Goal: Communication & Community: Answer question/provide support

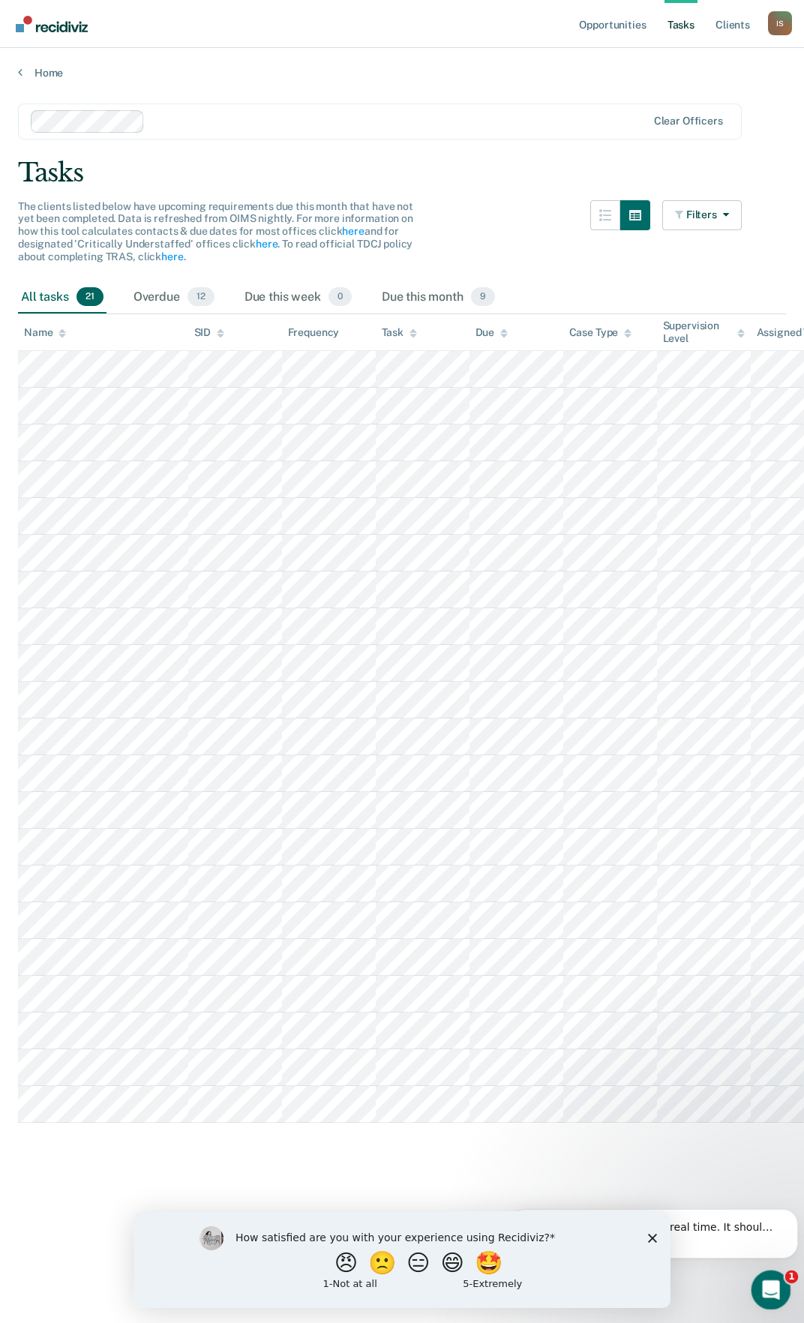
click at [765, 1281] on icon "Open Intercom Messenger" at bounding box center [769, 1287] width 25 height 25
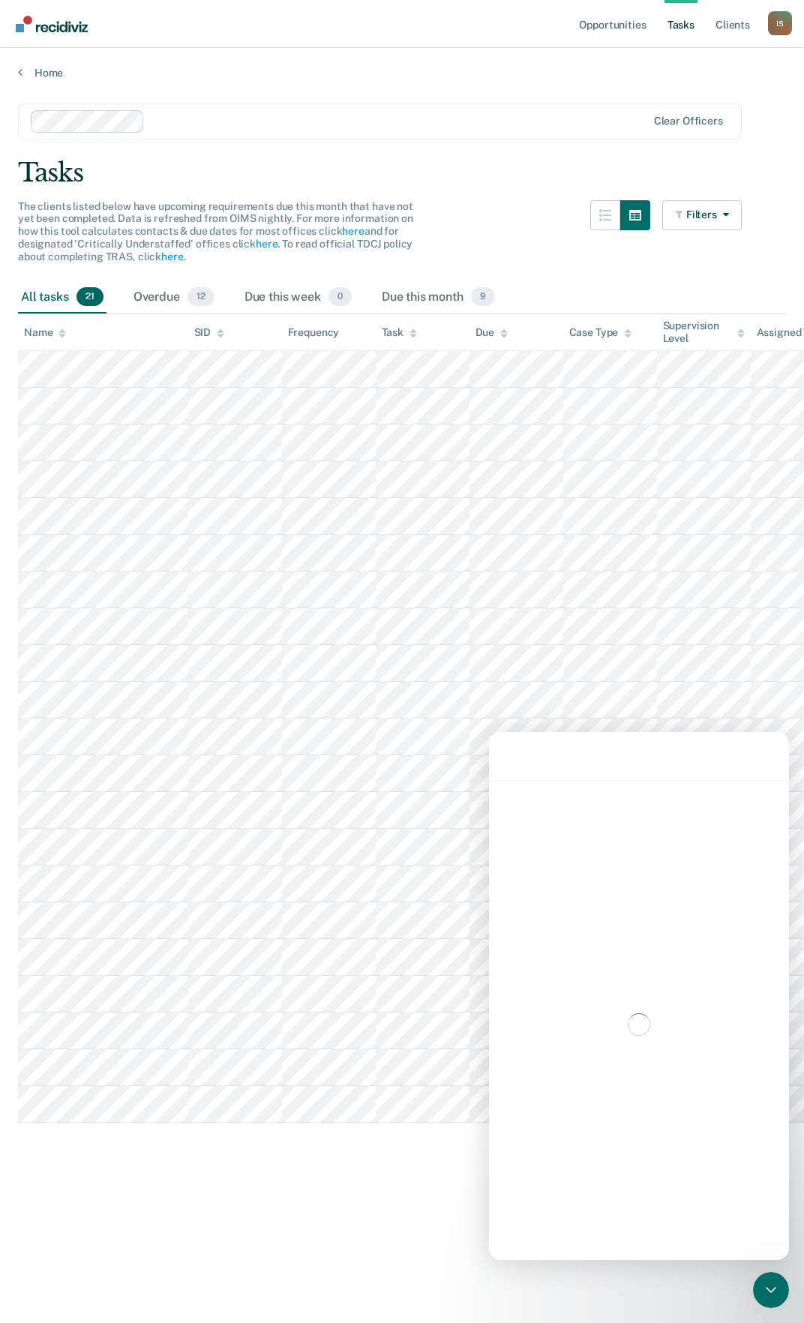
scroll to position [2, 0]
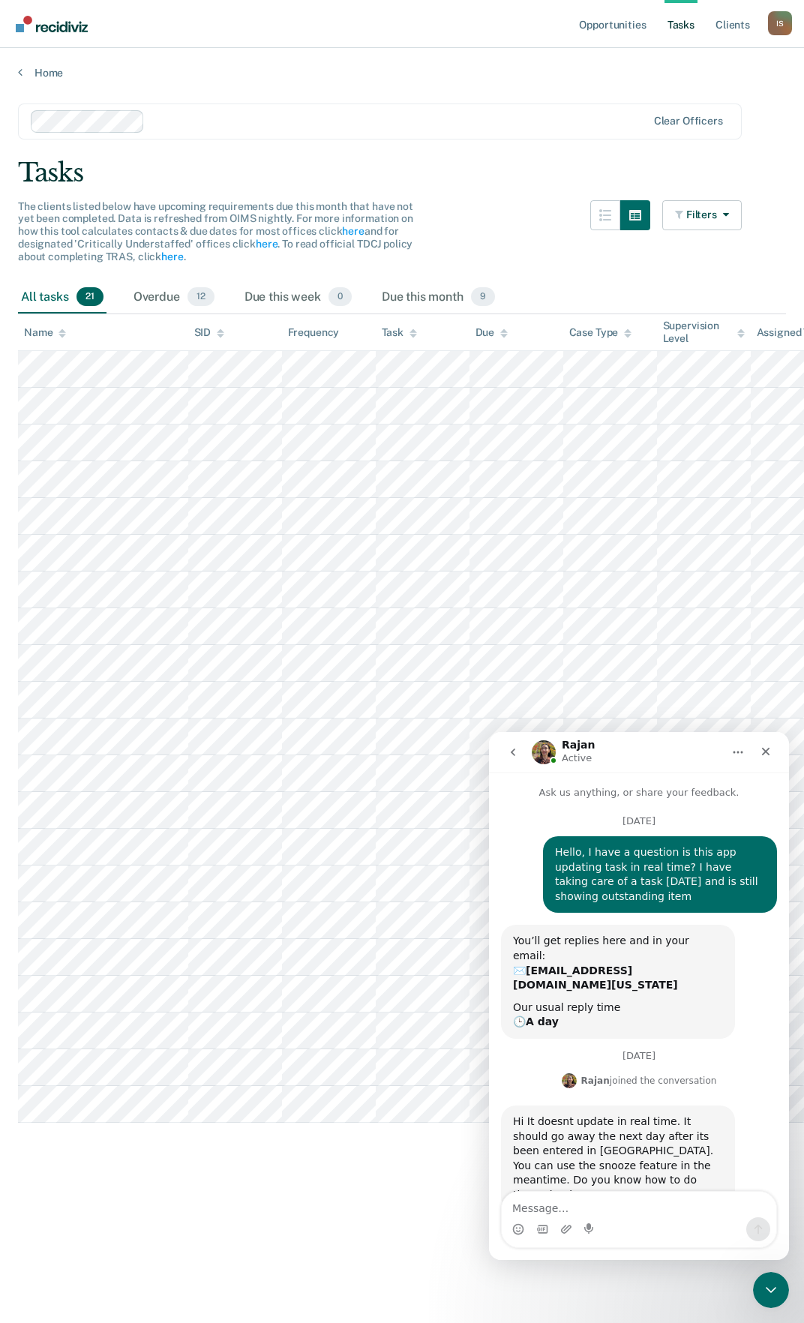
click at [563, 1209] on textarea "Message…" at bounding box center [639, 1203] width 274 height 25
drag, startPoint x: 629, startPoint y: 1212, endPoint x: 616, endPoint y: 1227, distance: 19.7
click at [616, 1227] on div "Intercom messenger" at bounding box center [639, 1229] width 274 height 24
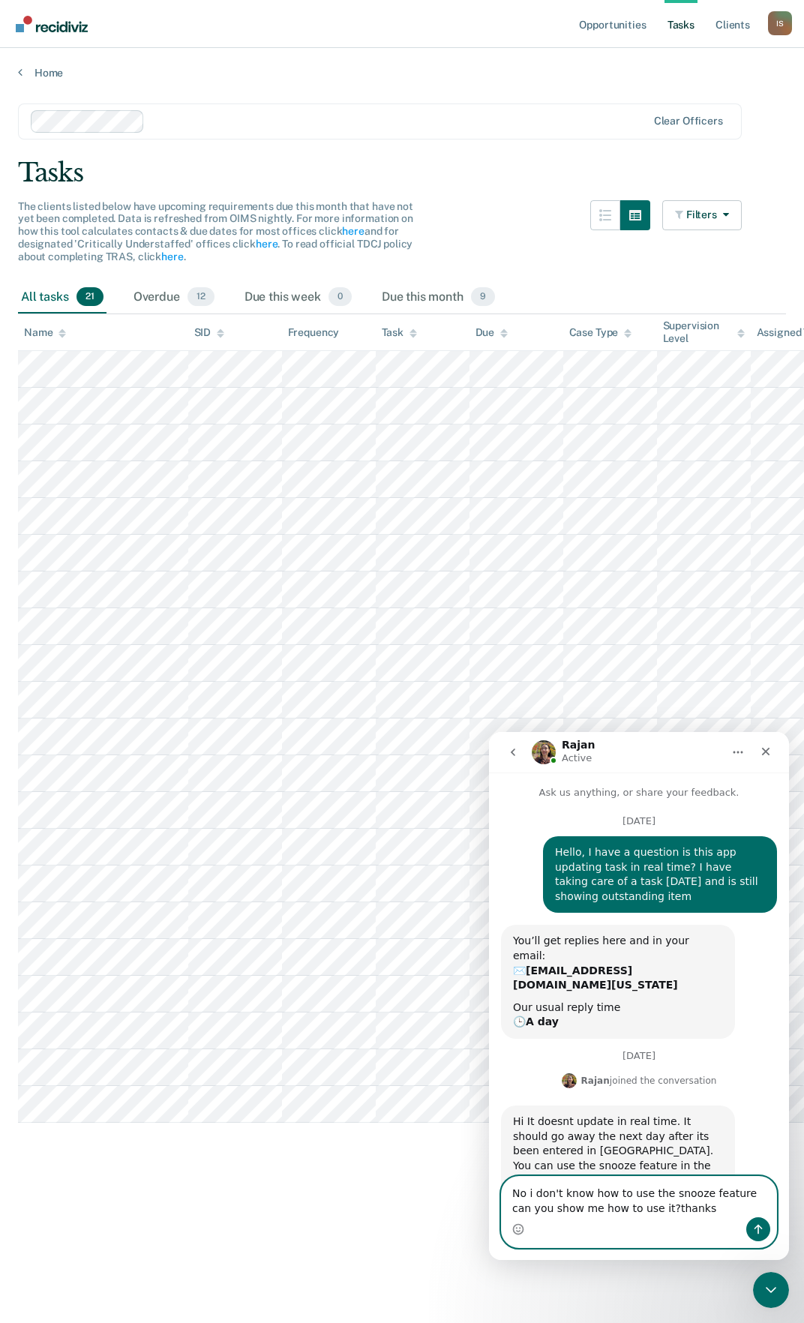
click at [622, 1209] on textarea "No i don't know how to use the snooze feature can you show me how to use it?tha…" at bounding box center [639, 1196] width 274 height 40
type textarea "No i don't know how to use the snooze feature can you show me how to use it? th…"
click at [760, 1228] on icon "Send a message…" at bounding box center [758, 1229] width 12 height 12
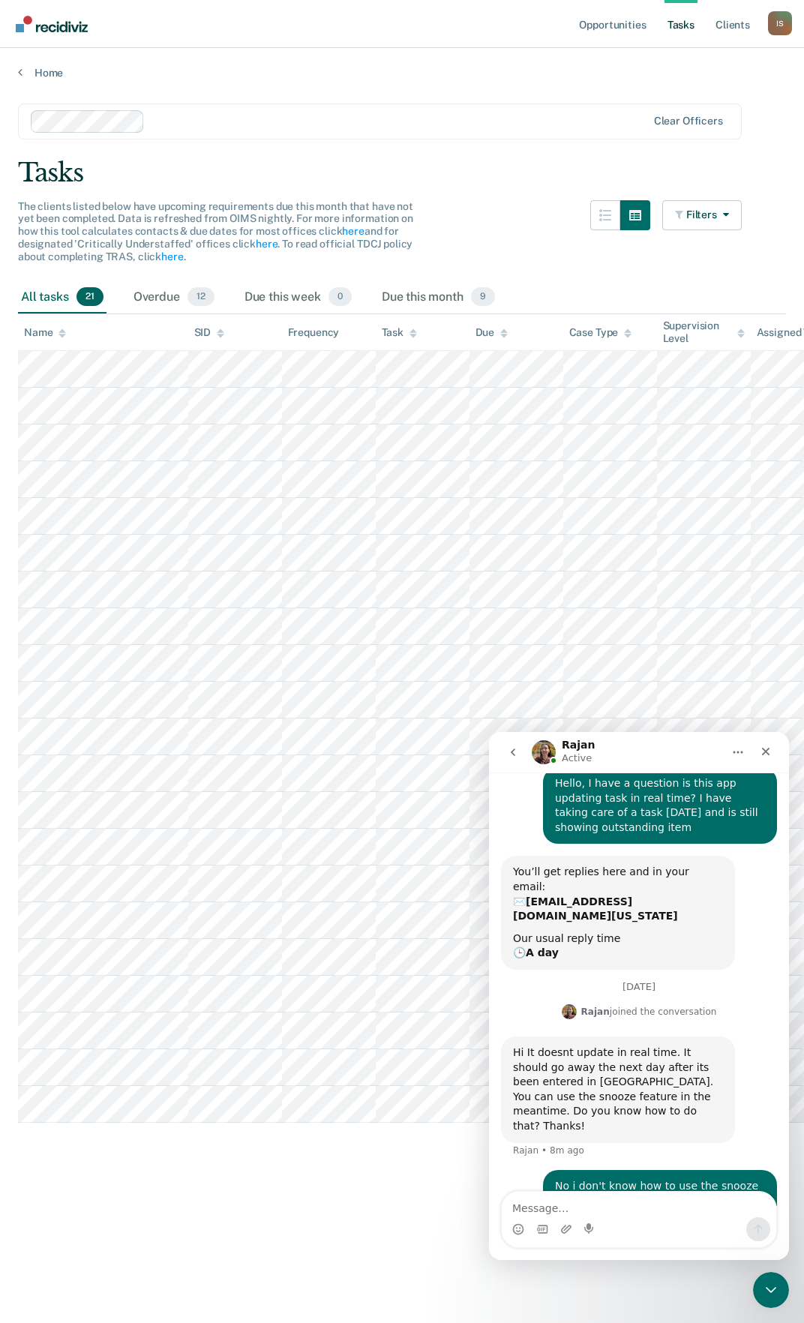
click at [301, 1166] on main "Clear officers Tasks The clients listed below have upcoming requirements due th…" at bounding box center [402, 698] width 804 height 1239
click at [727, 214] on icon "button" at bounding box center [723, 214] width 12 height 10
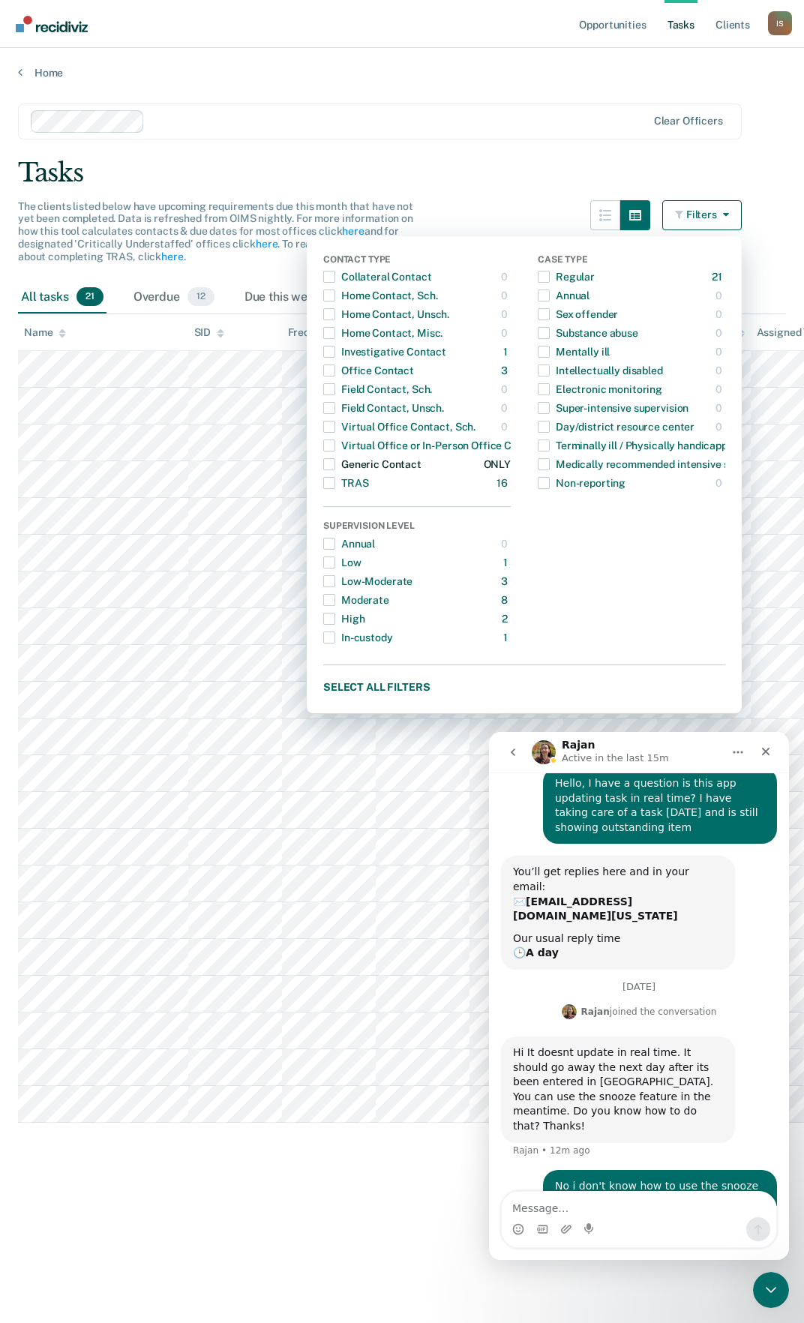
click at [330, 461] on span "button" at bounding box center [329, 464] width 12 height 12
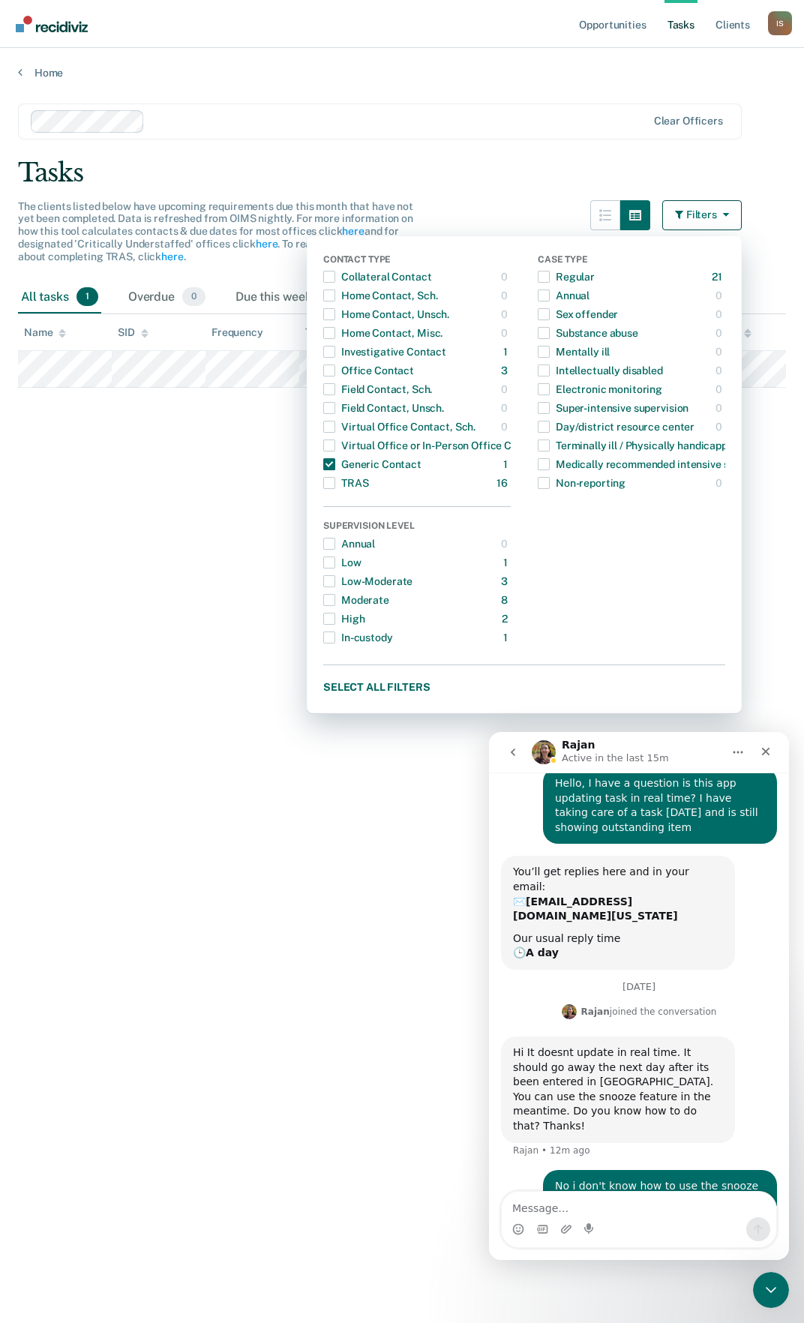
click at [205, 474] on main "Clear officers Tasks The clients listed below have upcoming requirements due th…" at bounding box center [402, 698] width 804 height 1239
